Goal: Participate in discussion

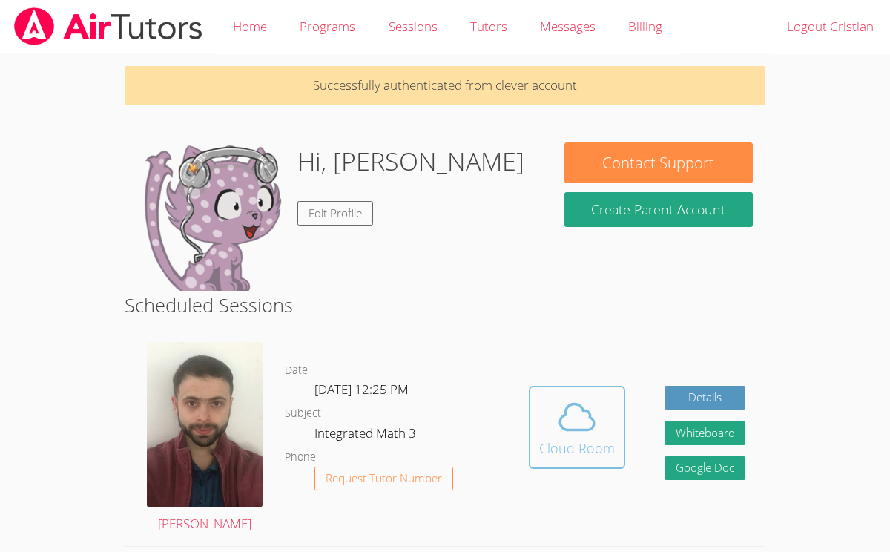
click at [610, 448] on div "Cloud Room" at bounding box center [577, 447] width 76 height 21
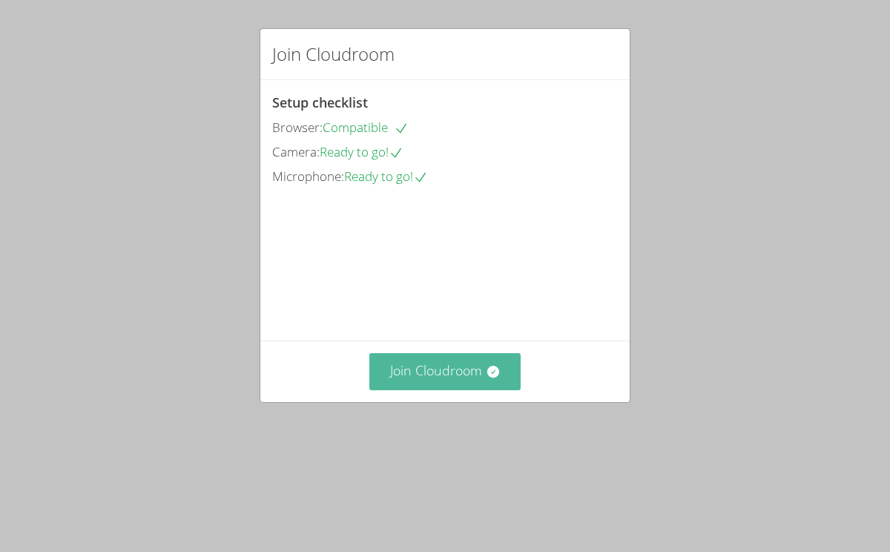
click at [426, 389] on button "Join Cloudroom" at bounding box center [445, 371] width 152 height 36
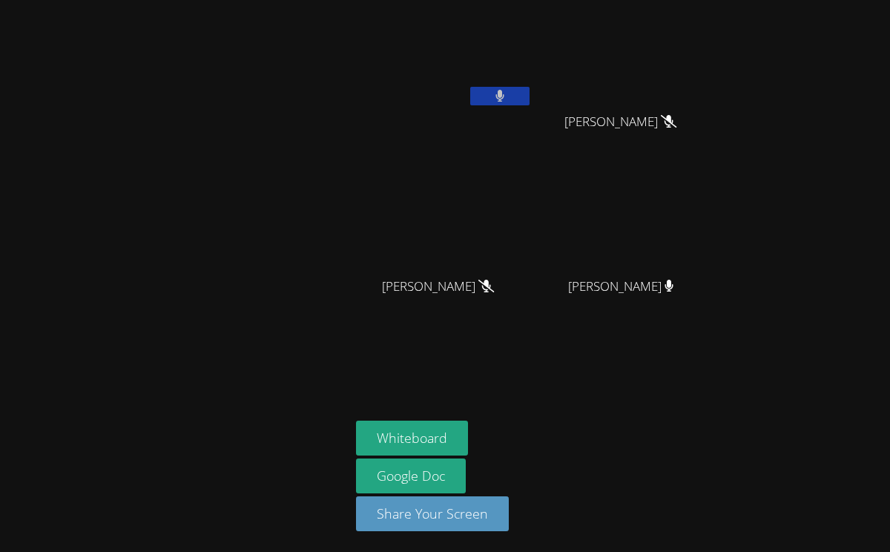
click at [478, 102] on button at bounding box center [499, 96] width 59 height 19
click at [649, 307] on div "Joshua Franco" at bounding box center [626, 299] width 176 height 59
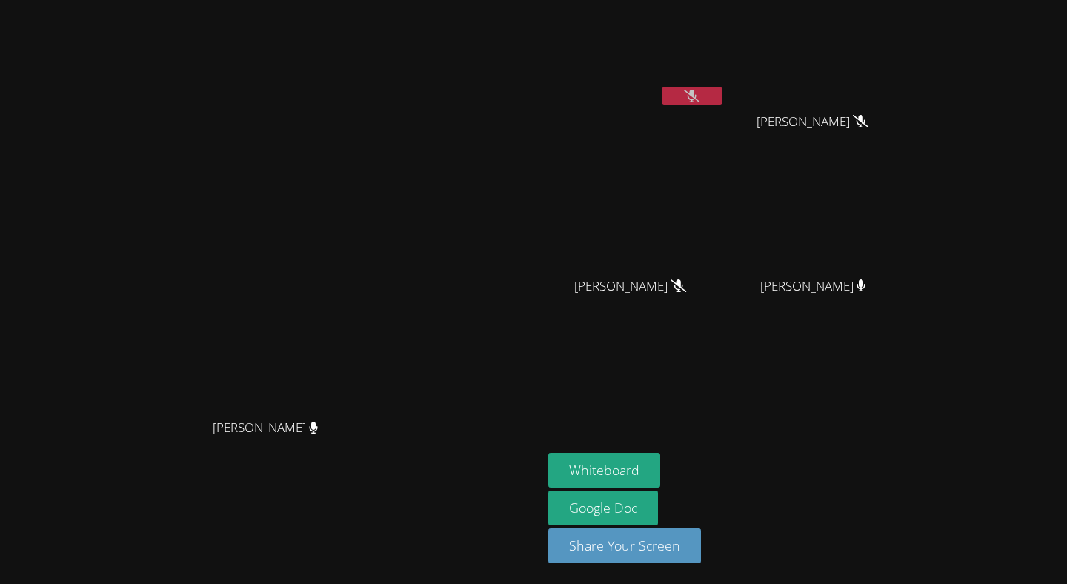
click at [700, 93] on icon at bounding box center [692, 96] width 16 height 13
click at [725, 93] on video at bounding box center [637, 55] width 176 height 99
click at [722, 99] on button at bounding box center [692, 96] width 59 height 19
click at [661, 471] on button "Whiteboard" at bounding box center [605, 470] width 112 height 35
click at [889, 376] on aside "Cristian Lucero Jeshirey Torres Jeshirey Torres Ashlynn Ramirez Ashlynn Ramirez…" at bounding box center [728, 292] width 371 height 584
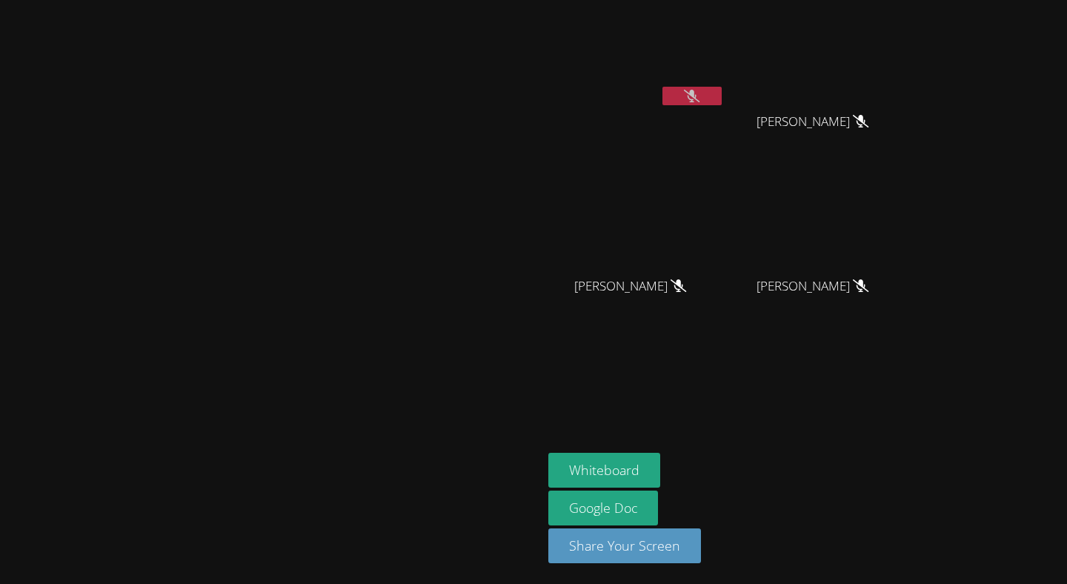
click at [889, 376] on aside "Cristian Lucero Jeshirey Torres Jeshirey Torres Ashlynn Ramirez Ashlynn Ramirez…" at bounding box center [728, 292] width 371 height 584
click at [700, 94] on icon at bounding box center [692, 96] width 16 height 13
click at [697, 94] on icon at bounding box center [692, 96] width 9 height 13
click at [722, 99] on button at bounding box center [692, 96] width 59 height 19
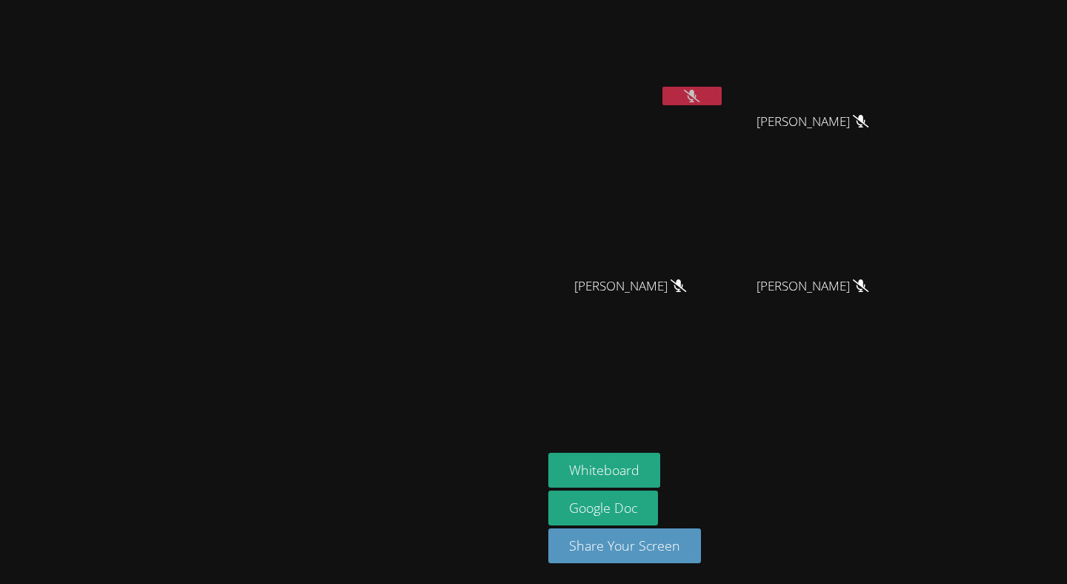
click at [889, 38] on video at bounding box center [819, 55] width 176 height 99
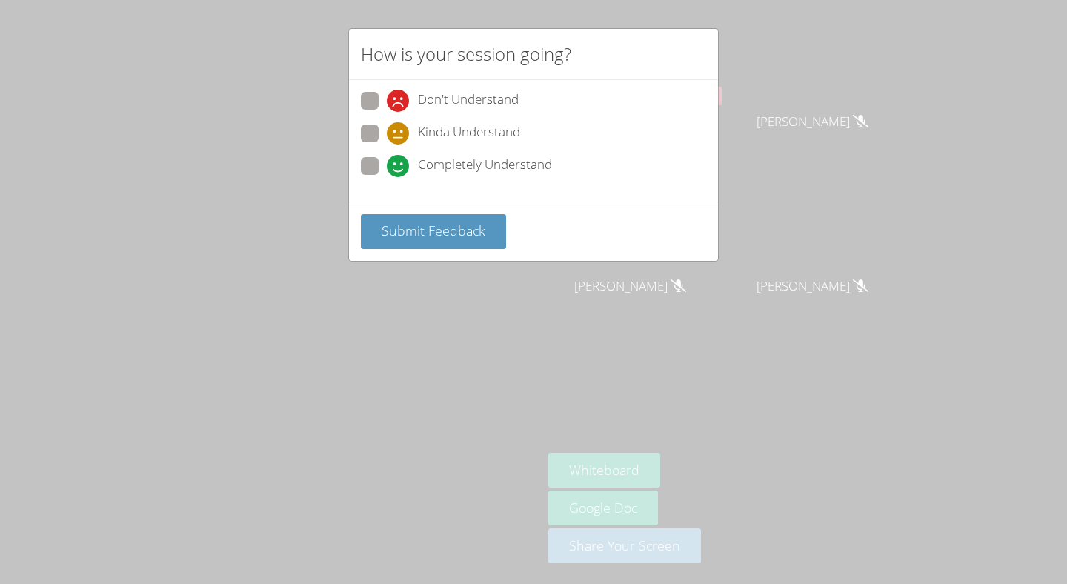
click at [387, 177] on span at bounding box center [387, 177] width 0 height 0
click at [387, 159] on input "Completely Understand" at bounding box center [393, 163] width 13 height 13
radio input "true"
click at [432, 231] on span "Submit Feedback" at bounding box center [434, 231] width 104 height 18
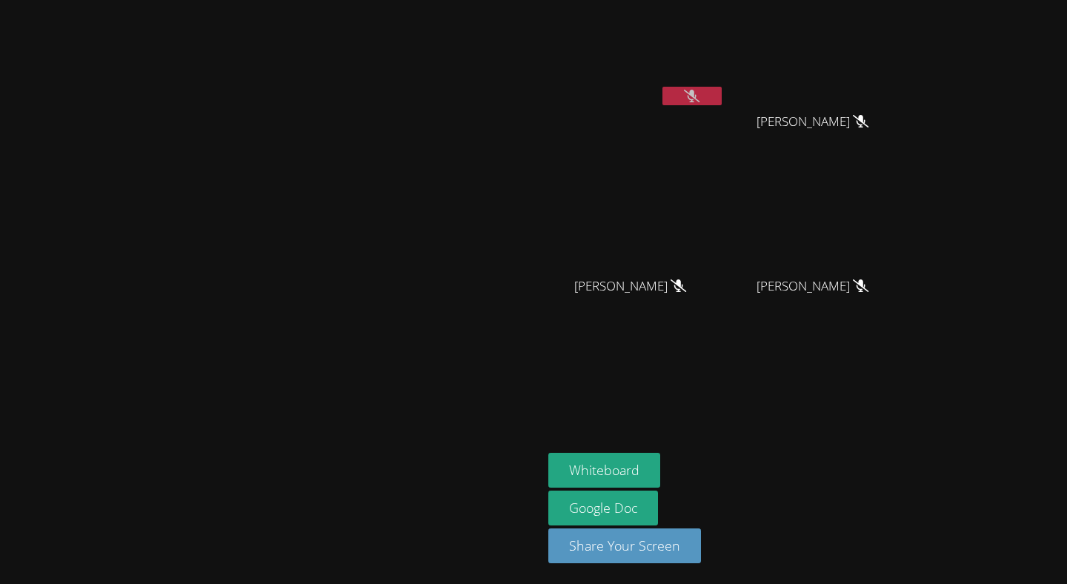
click at [700, 94] on icon at bounding box center [692, 96] width 16 height 13
click at [697, 96] on icon at bounding box center [692, 96] width 9 height 13
